Goal: Task Accomplishment & Management: Check status

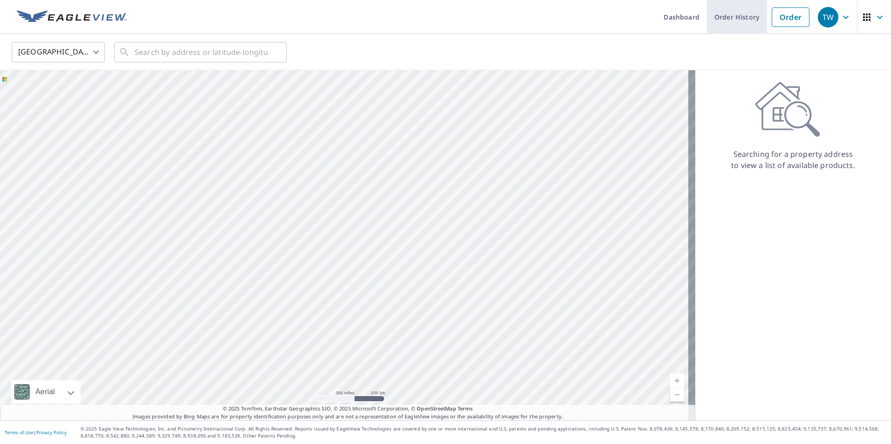
drag, startPoint x: 752, startPoint y: 15, endPoint x: 741, endPoint y: 17, distance: 11.3
click at [752, 15] on link "Order History" at bounding box center [737, 17] width 60 height 34
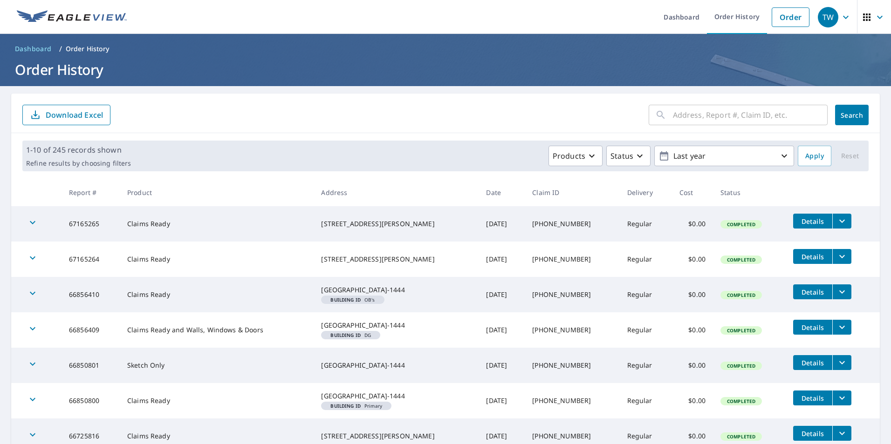
click at [696, 112] on input "text" at bounding box center [750, 115] width 155 height 26
paste input "[PHONE_NUMBER]"
type input "[PHONE_NUMBER]"
click at [863, 111] on div "[PHONE_NUMBER] ​ Search Download Excel" at bounding box center [445, 114] width 868 height 40
click at [852, 113] on span "Search" at bounding box center [851, 115] width 19 height 9
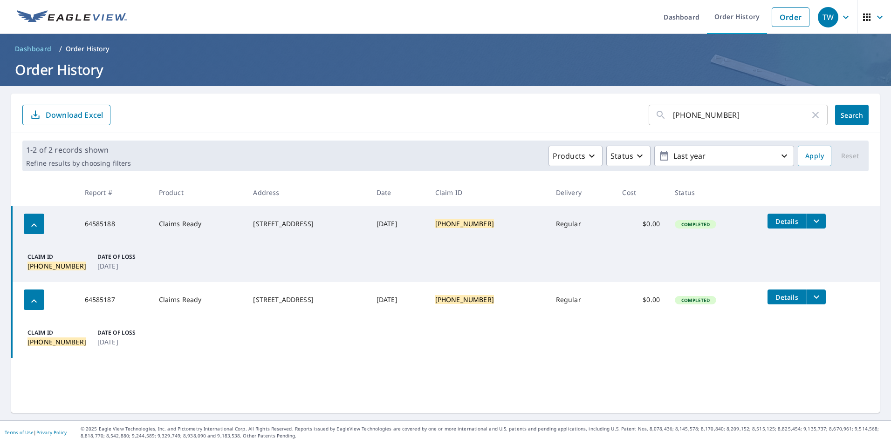
click at [811, 224] on icon "filesDropdownBtn-64585188" at bounding box center [816, 221] width 11 height 11
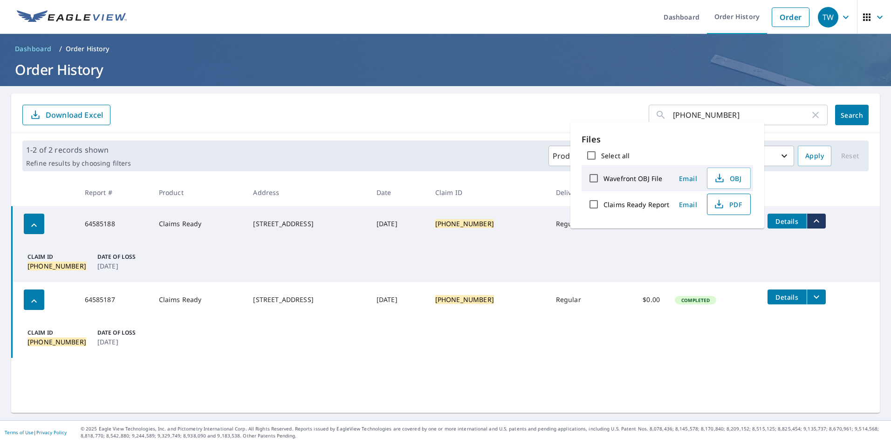
click at [719, 209] on icon "button" at bounding box center [718, 204] width 11 height 11
